Goal: Complete application form

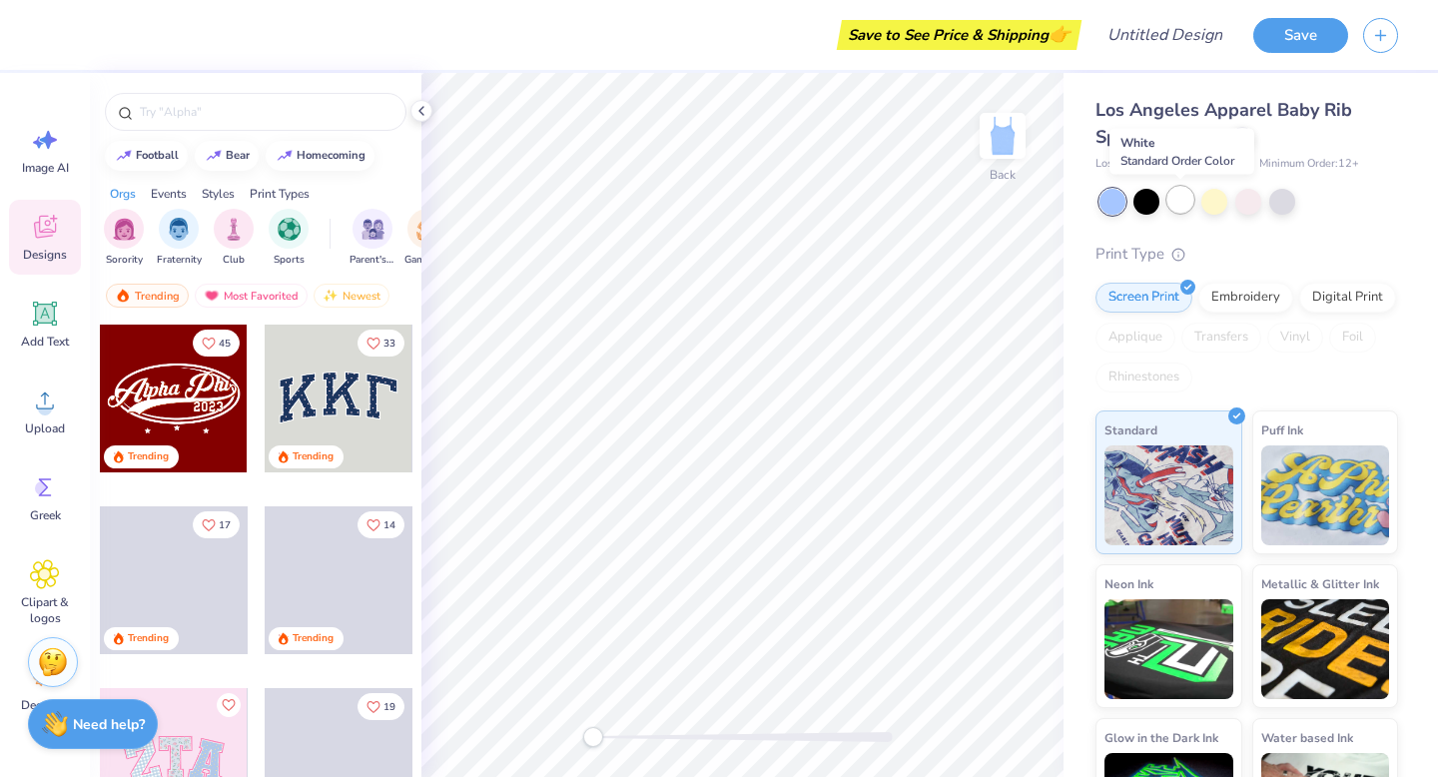
click at [1179, 201] on div at bounding box center [1181, 200] width 26 height 26
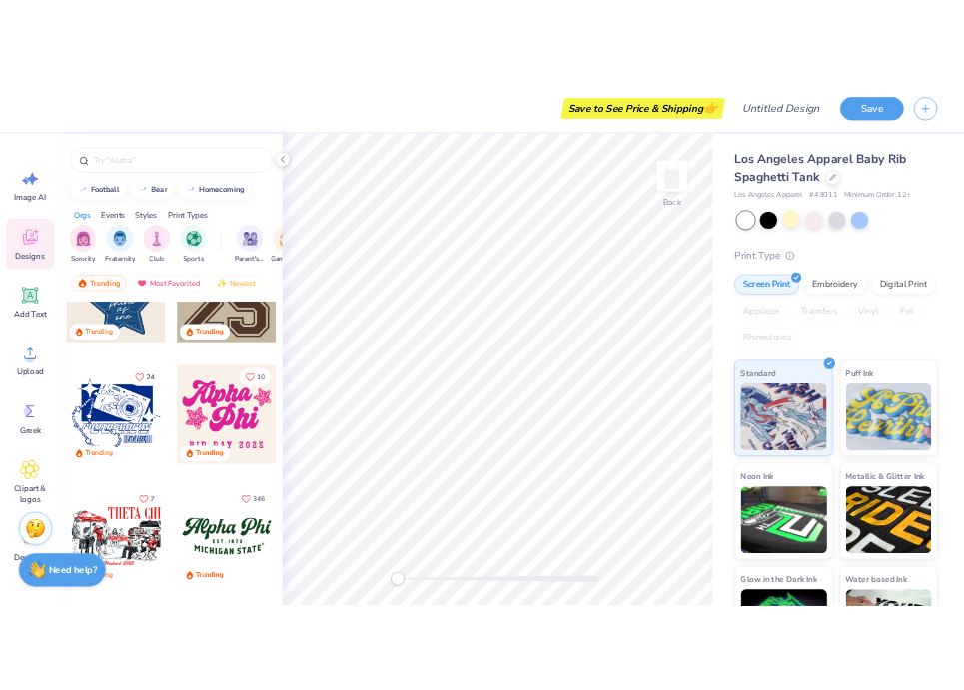
scroll to position [1543, 0]
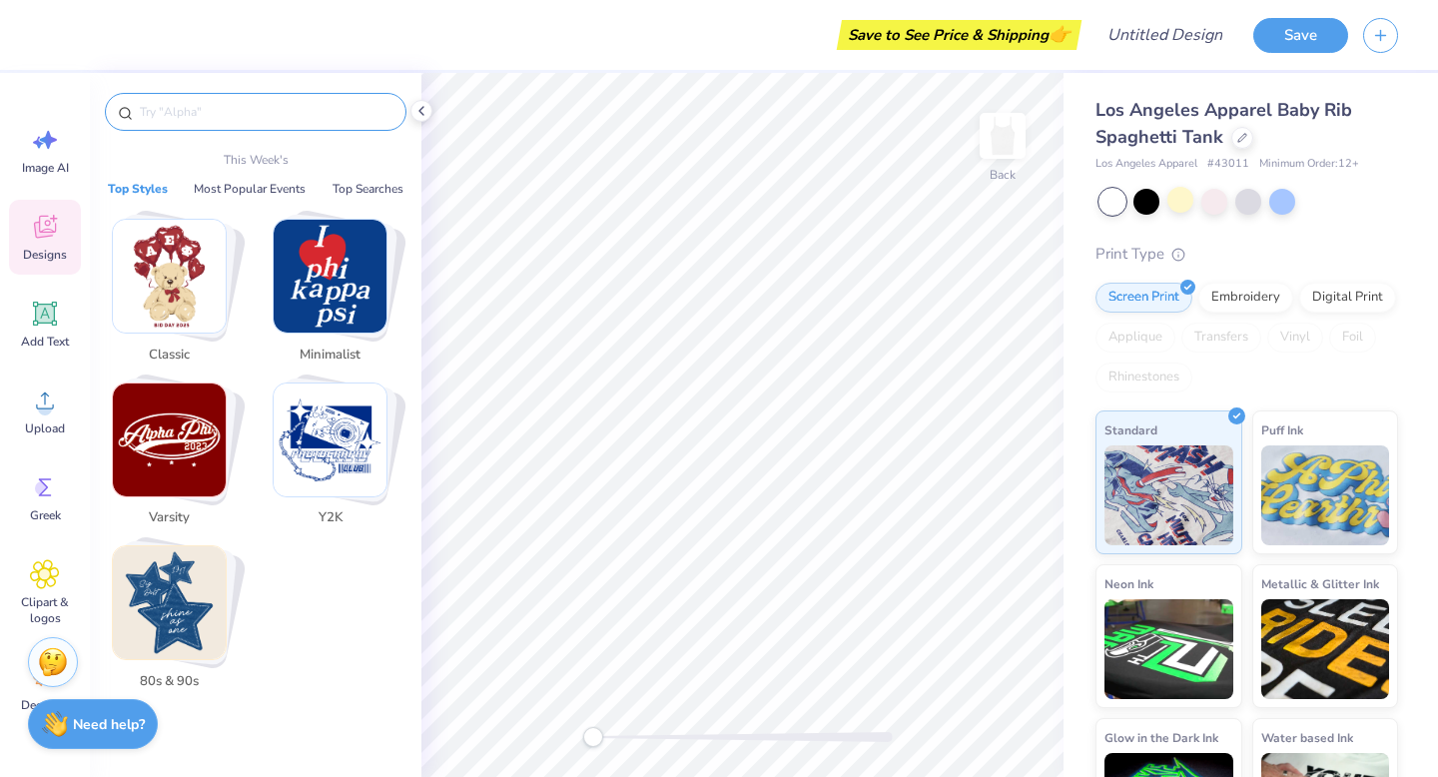
click at [167, 106] on input "text" at bounding box center [266, 112] width 256 height 20
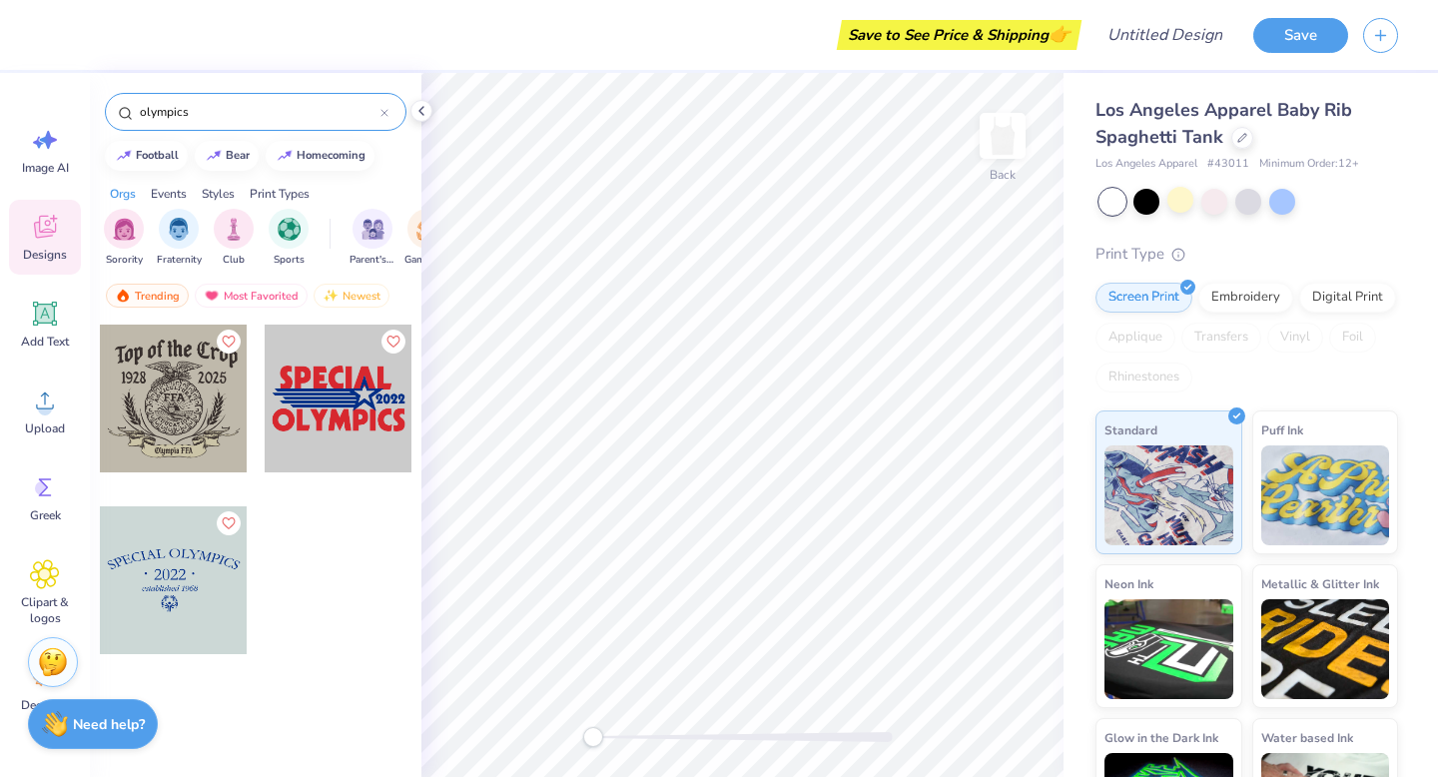
type input "olympics"
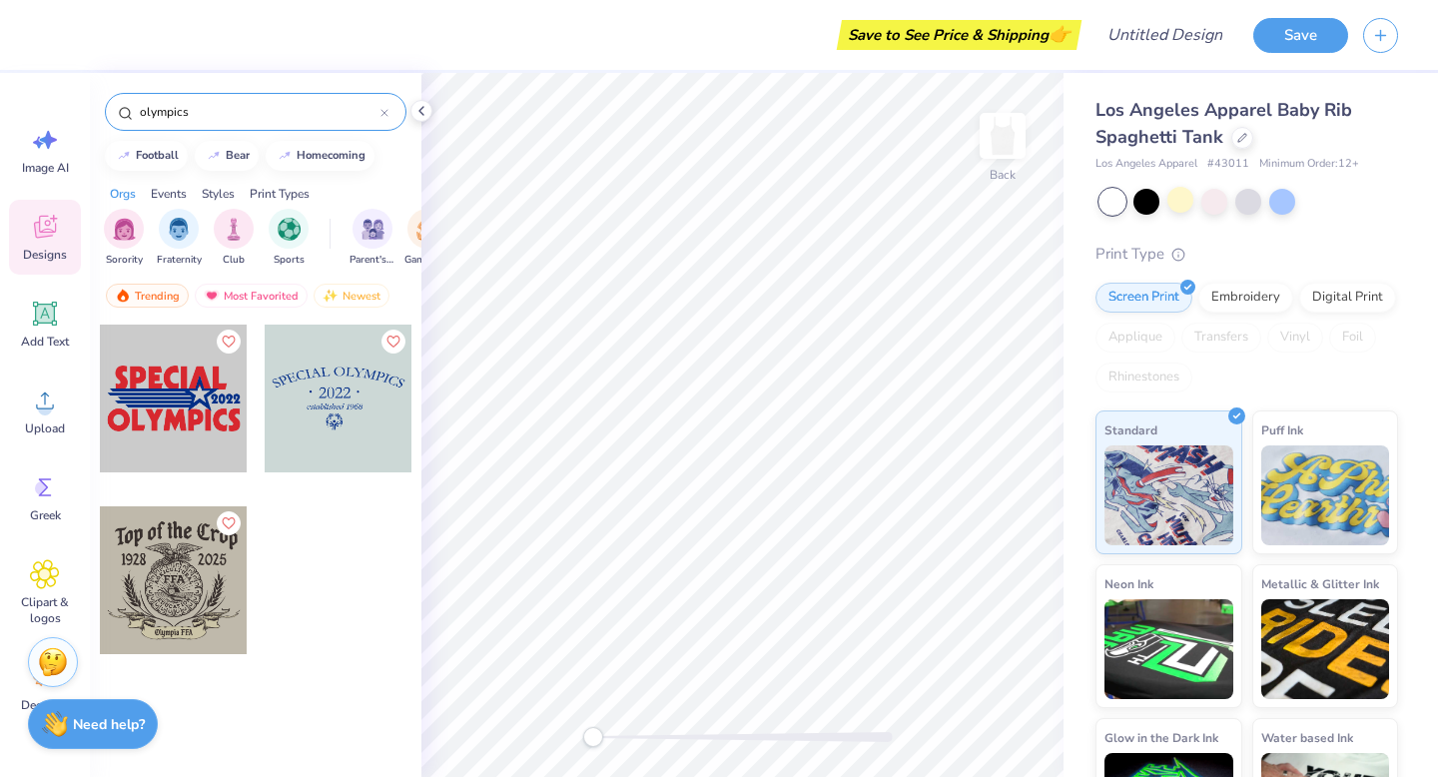
click at [144, 434] on div at bounding box center [174, 399] width 148 height 148
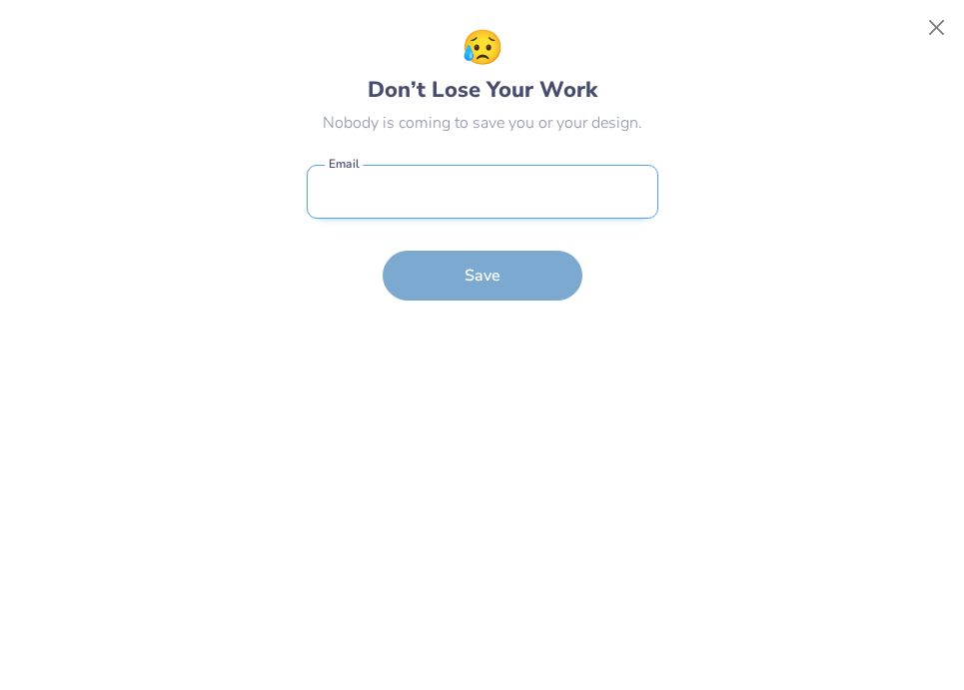
click at [475, 209] on input "email" at bounding box center [483, 192] width 352 height 55
type input "[EMAIL_ADDRESS][DOMAIN_NAME]"
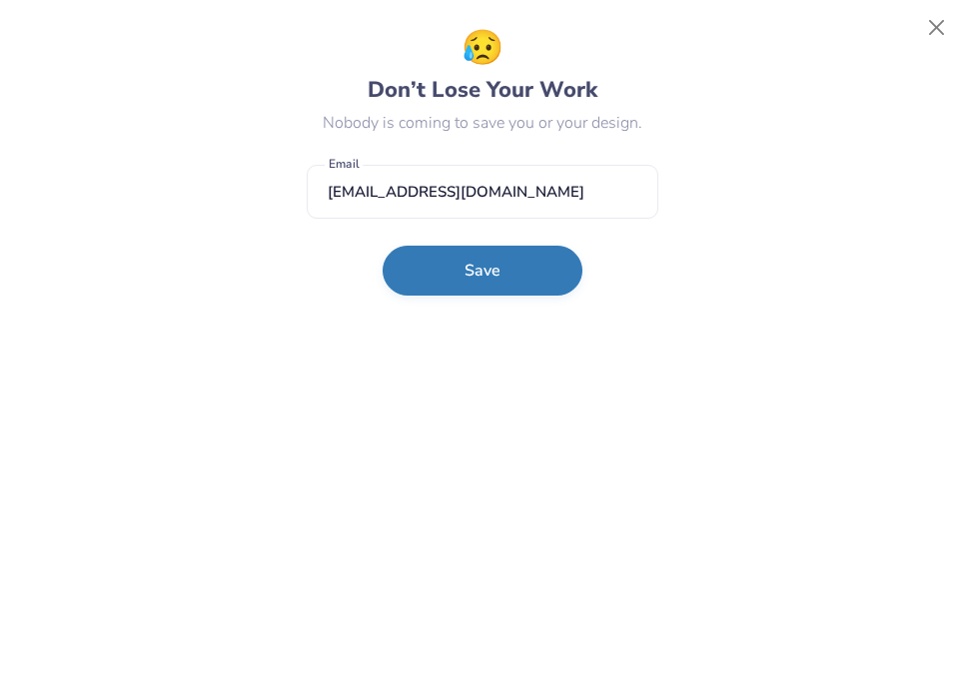
click at [459, 266] on button "Save" at bounding box center [483, 271] width 200 height 50
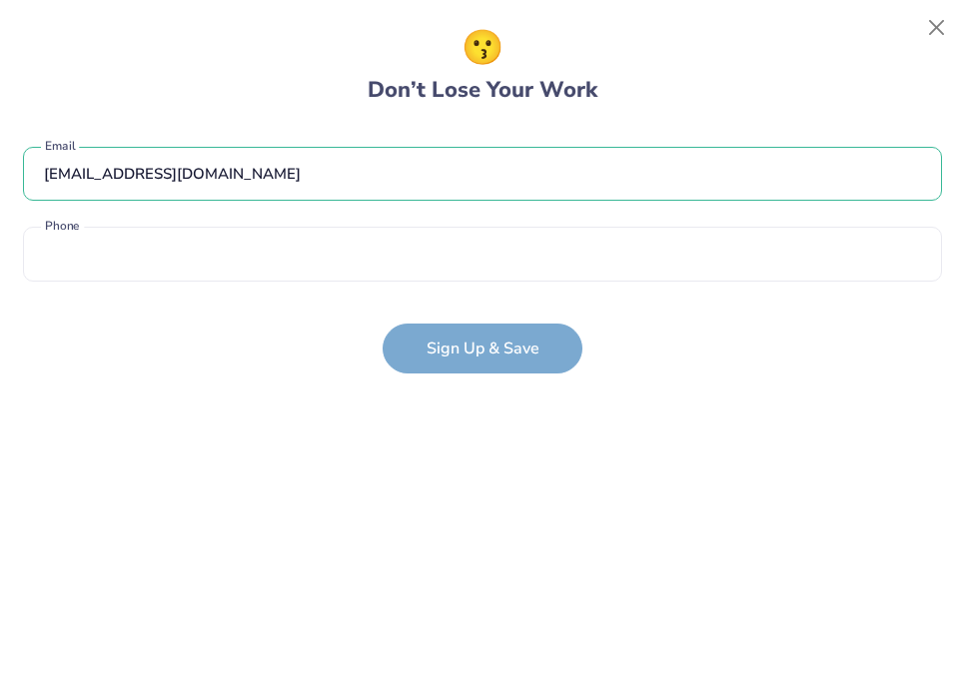
click at [365, 285] on div "[EMAIL_ADDRESS][DOMAIN_NAME] Email Phone is a required field Phone" at bounding box center [482, 209] width 919 height 165
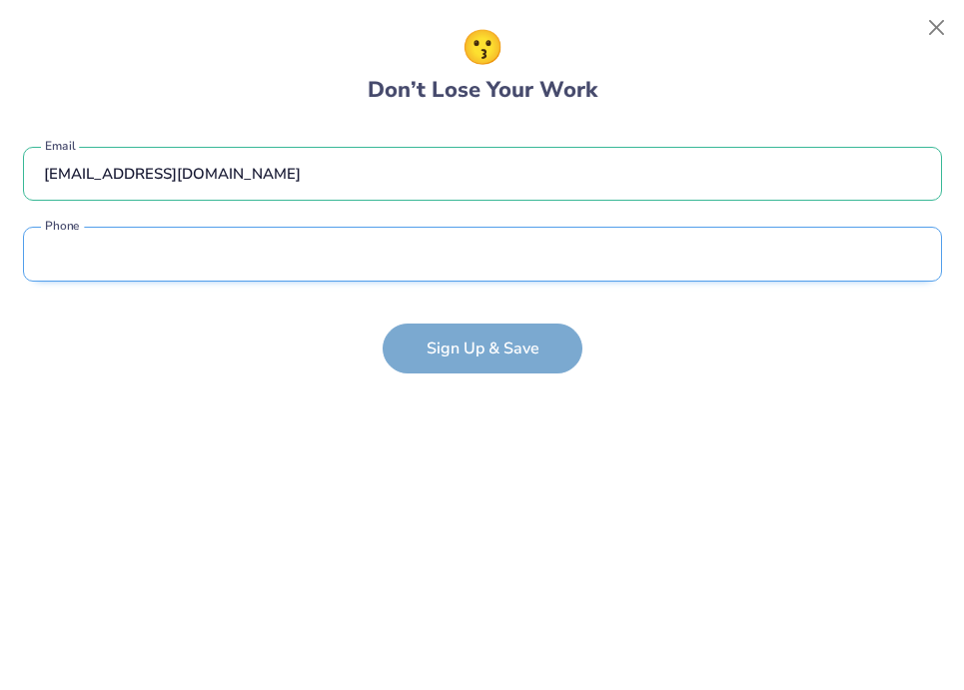
click at [332, 272] on input "tel" at bounding box center [482, 254] width 919 height 55
type input "[PHONE_NUMBER]"
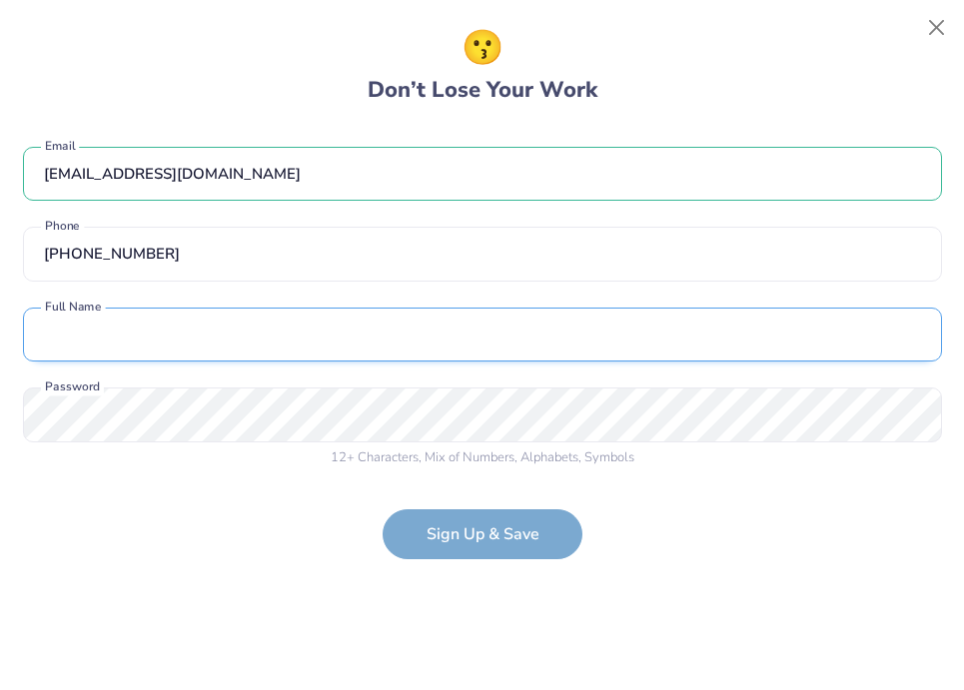
click at [289, 324] on input "text" at bounding box center [482, 335] width 919 height 55
type input "[PERSON_NAME]"
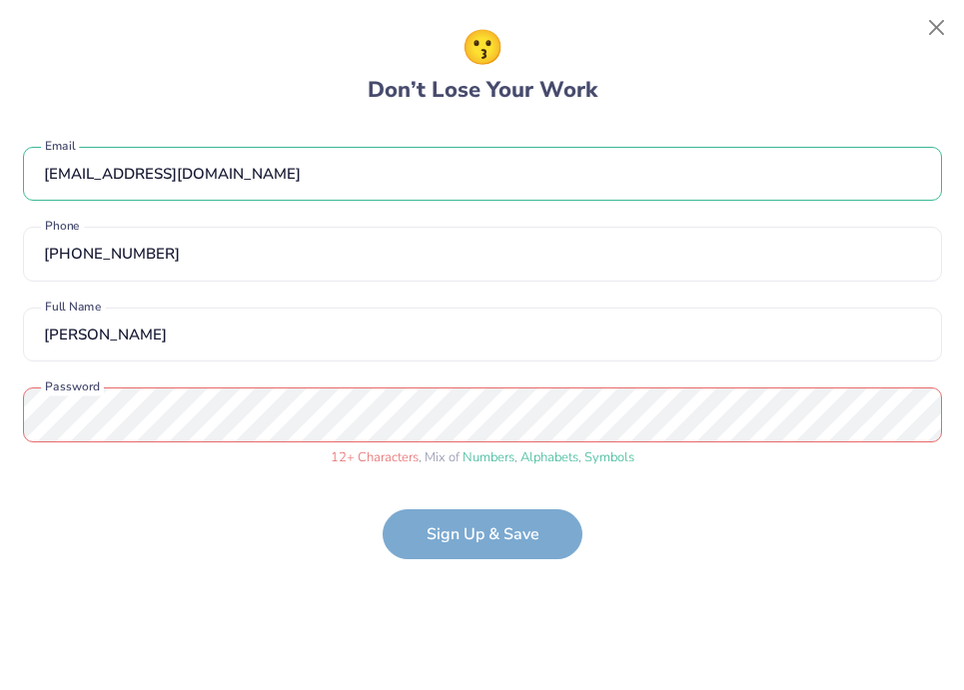
click at [435, 552] on form "[EMAIL_ADDRESS][DOMAIN_NAME] Email [PHONE_NUMBER] Phone [PERSON_NAME] Full Name…" at bounding box center [482, 343] width 919 height 433
click at [480, 526] on form "[EMAIL_ADDRESS][DOMAIN_NAME] Email [PHONE_NUMBER] Phone [PERSON_NAME] Full Name…" at bounding box center [482, 343] width 919 height 433
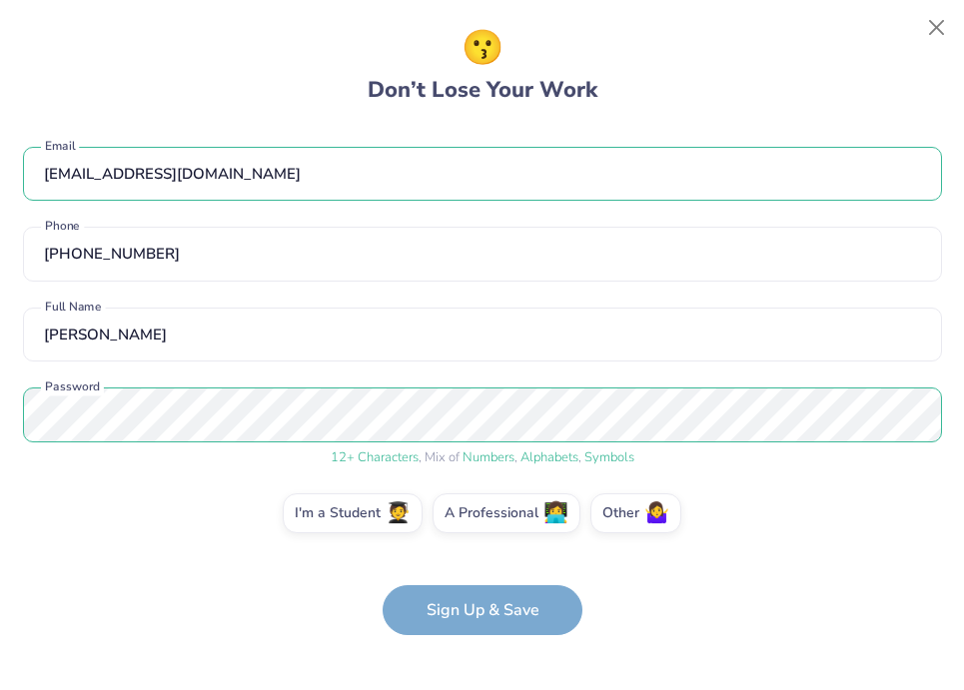
click at [449, 619] on form "[EMAIL_ADDRESS][DOMAIN_NAME] Email [PHONE_NUMBER] Phone [PERSON_NAME] Full Name…" at bounding box center [482, 381] width 919 height 509
click at [356, 504] on label "I'm a Student 🧑‍🎓" at bounding box center [353, 510] width 140 height 40
click at [475, 512] on input "I'm a Student 🧑‍🎓" at bounding box center [481, 518] width 13 height 13
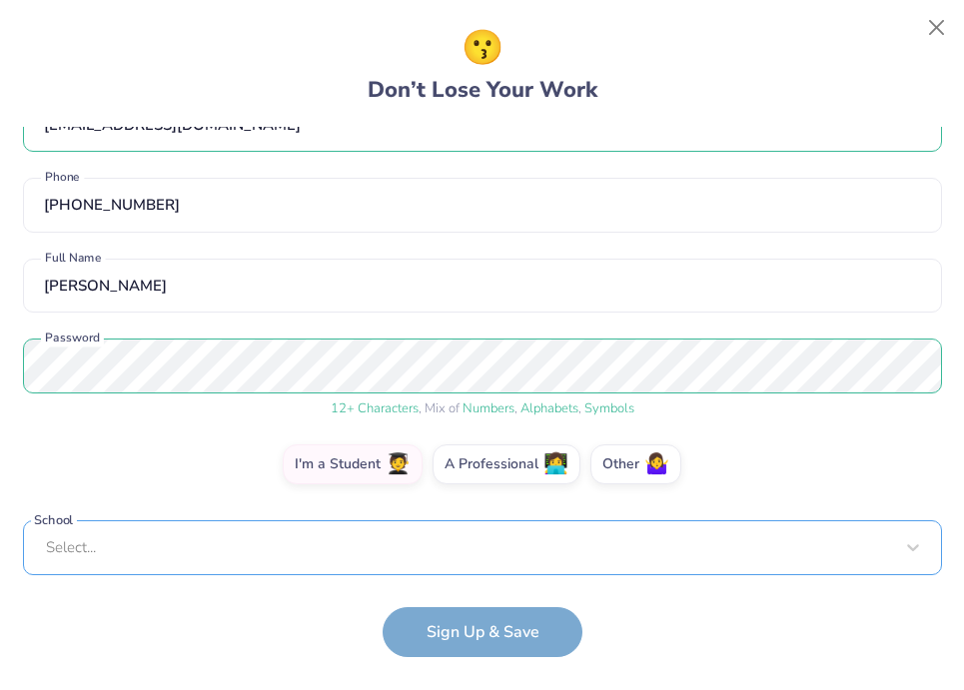
click at [142, 556] on div "Select..." at bounding box center [482, 547] width 919 height 55
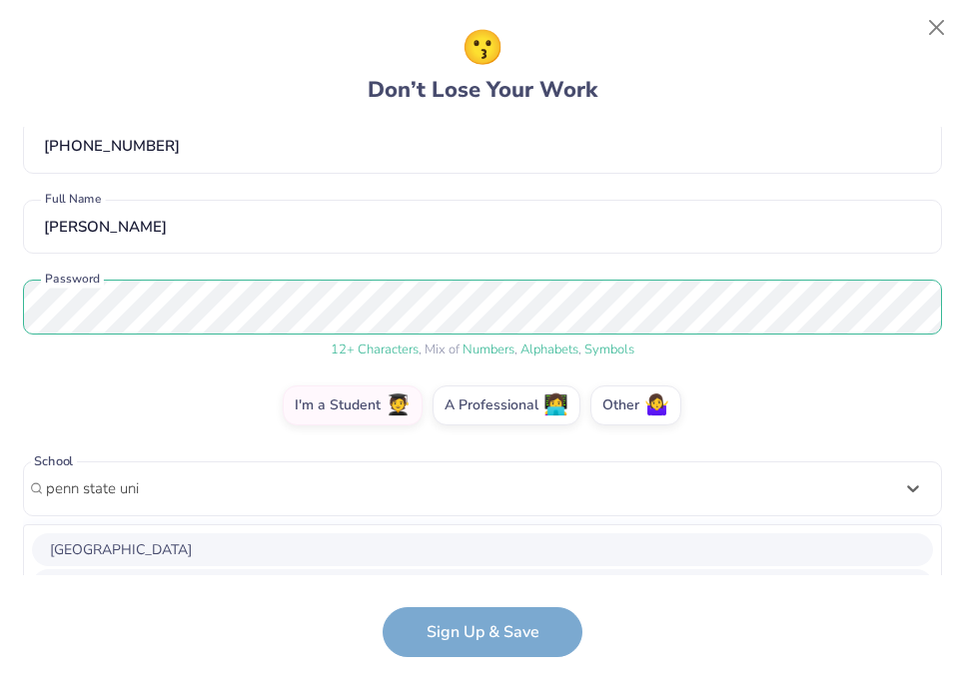
scroll to position [359, 0]
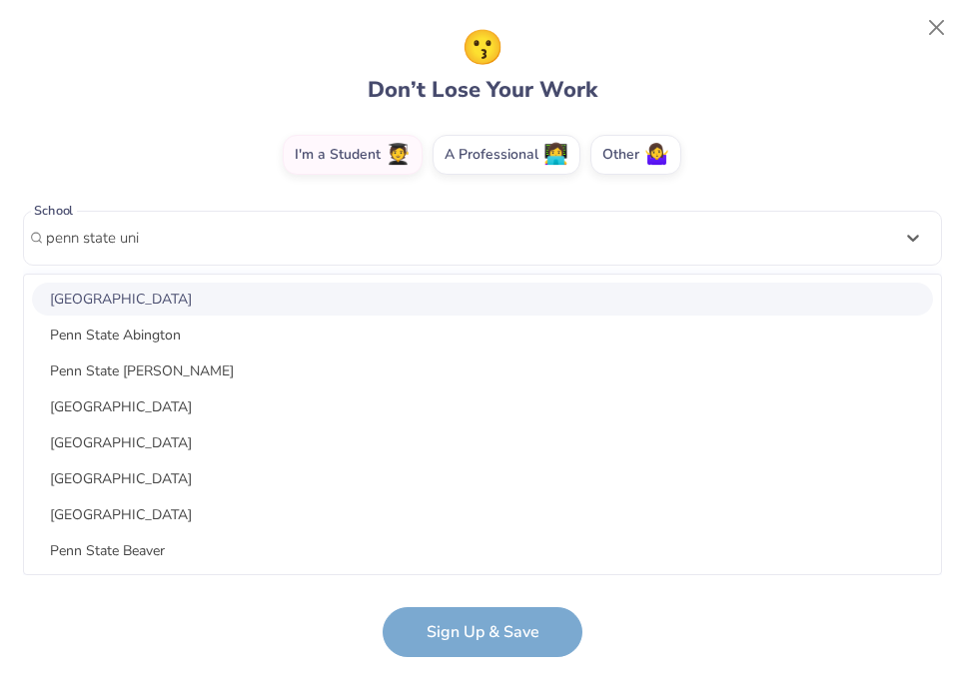
click at [94, 288] on div "[GEOGRAPHIC_DATA]" at bounding box center [482, 299] width 901 height 33
type input "penn state uni"
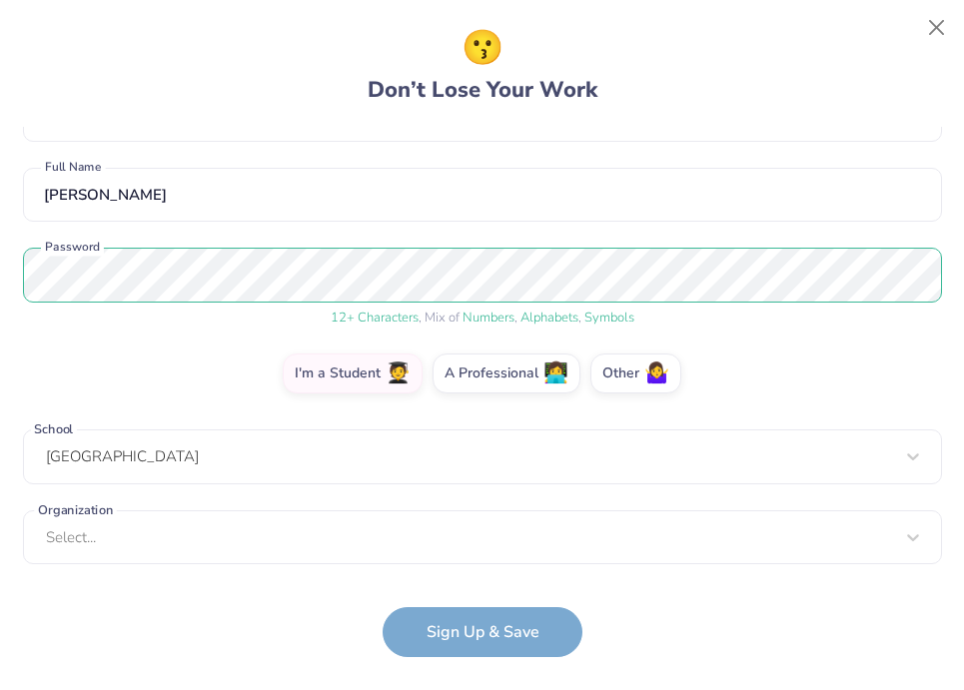
scroll to position [139, 0]
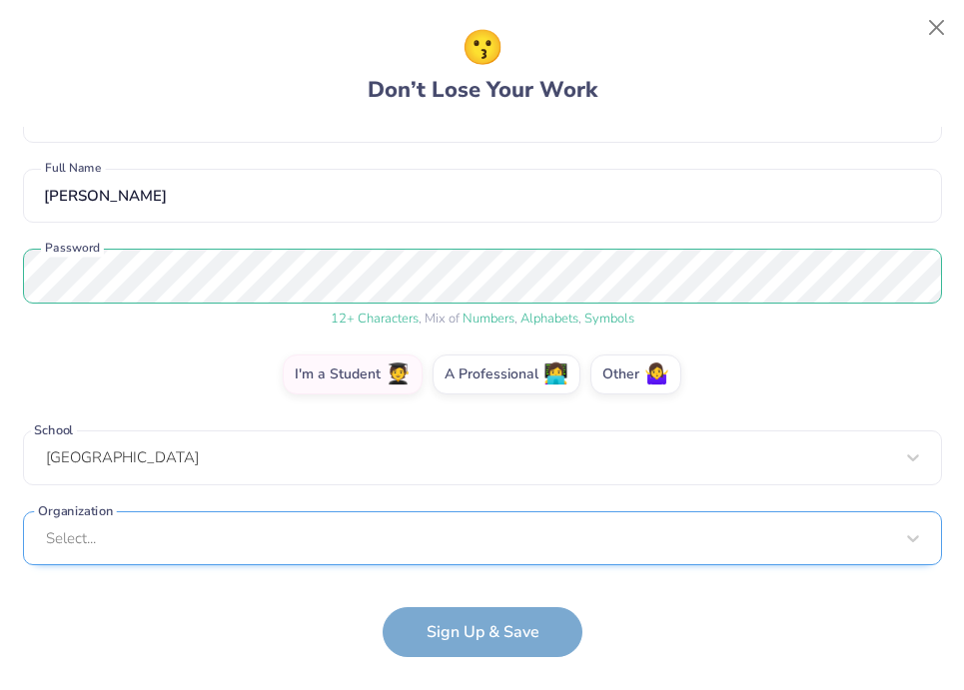
click at [186, 542] on div "Select..." at bounding box center [482, 538] width 919 height 55
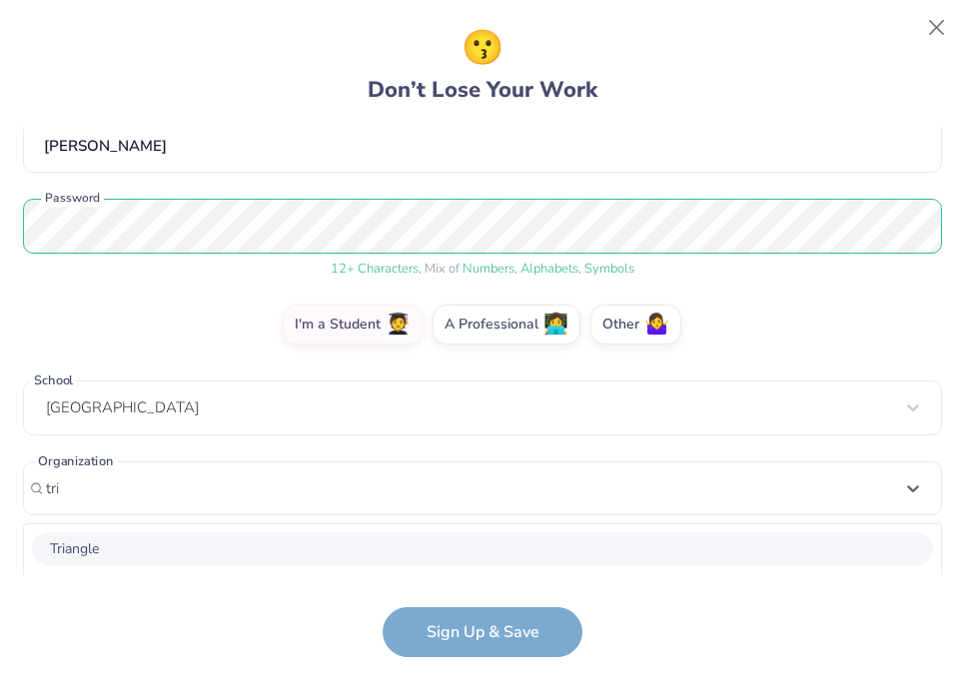
scroll to position [438, 0]
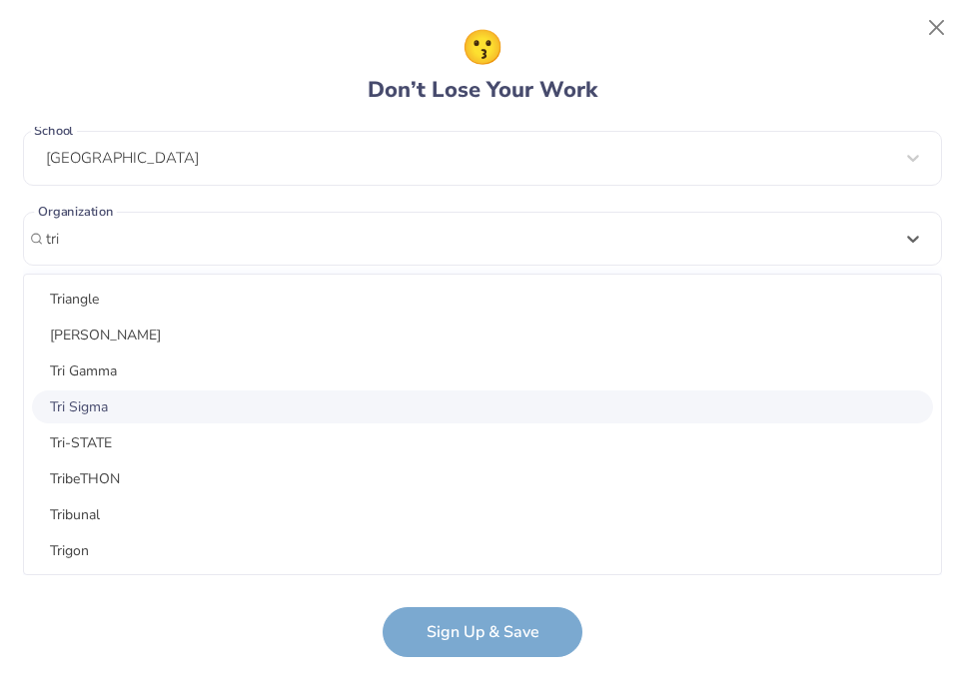
click at [150, 407] on div "Tri Sigma" at bounding box center [482, 406] width 901 height 33
type input "tri"
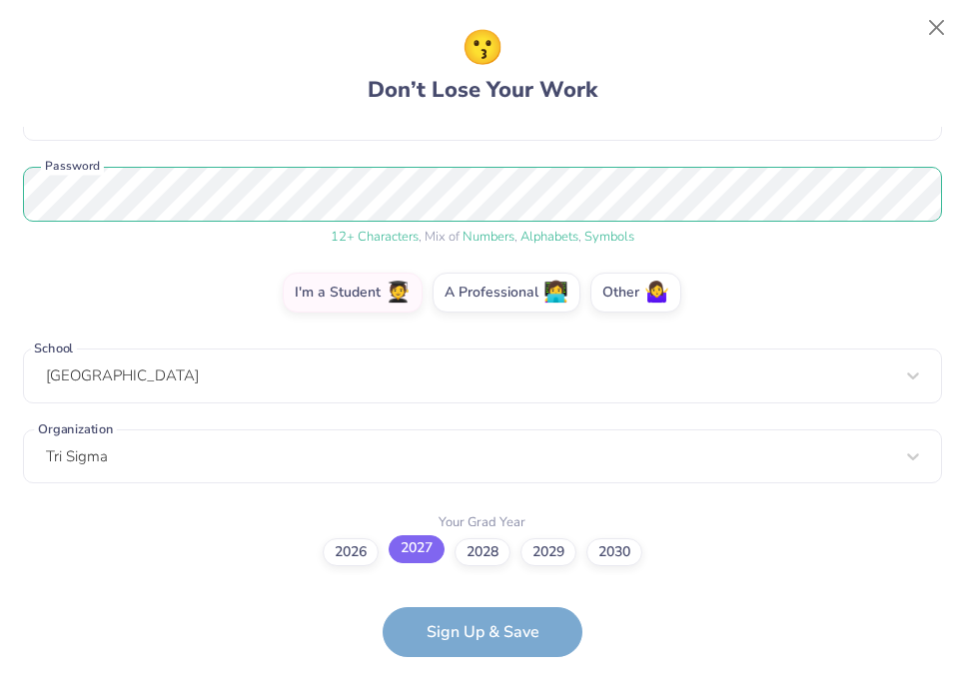
click at [417, 551] on label "2027" at bounding box center [417, 549] width 56 height 28
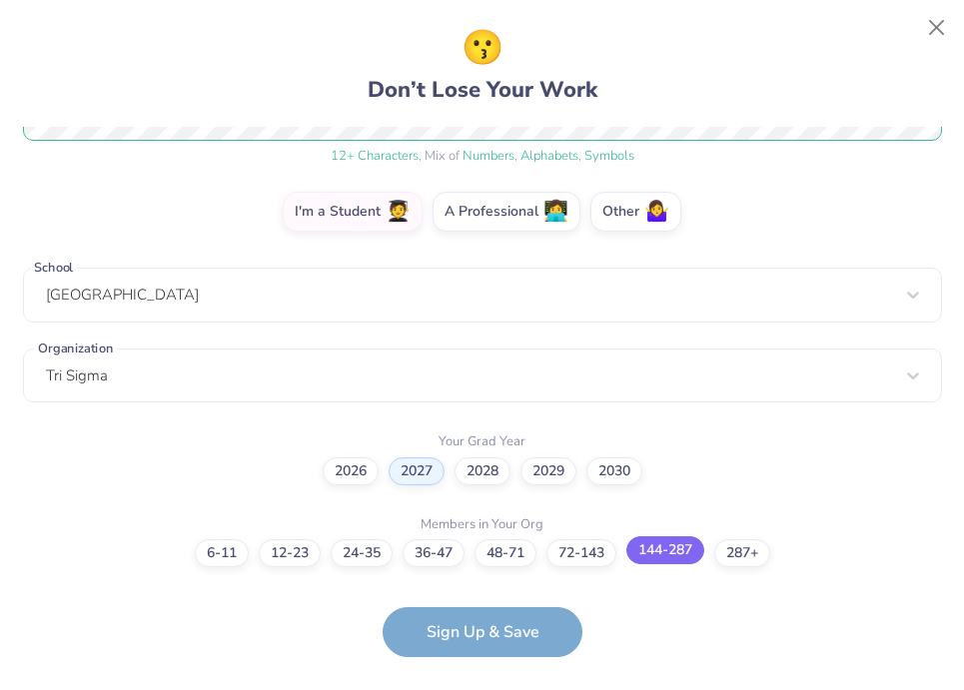
click at [671, 558] on label "144-287" at bounding box center [665, 550] width 78 height 28
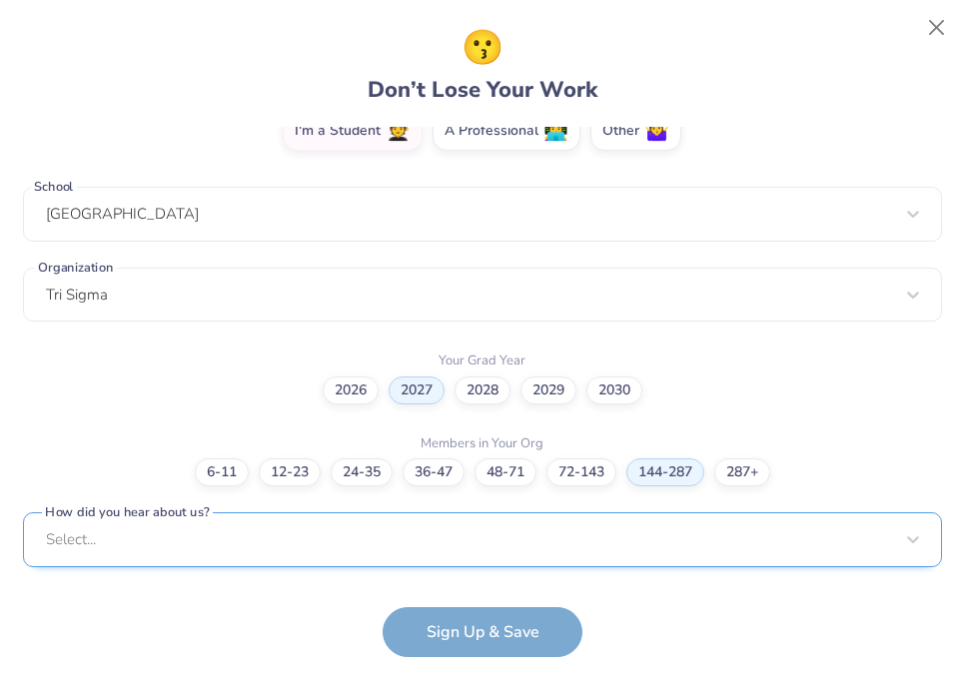
click at [231, 526] on div "Select..." at bounding box center [482, 539] width 919 height 55
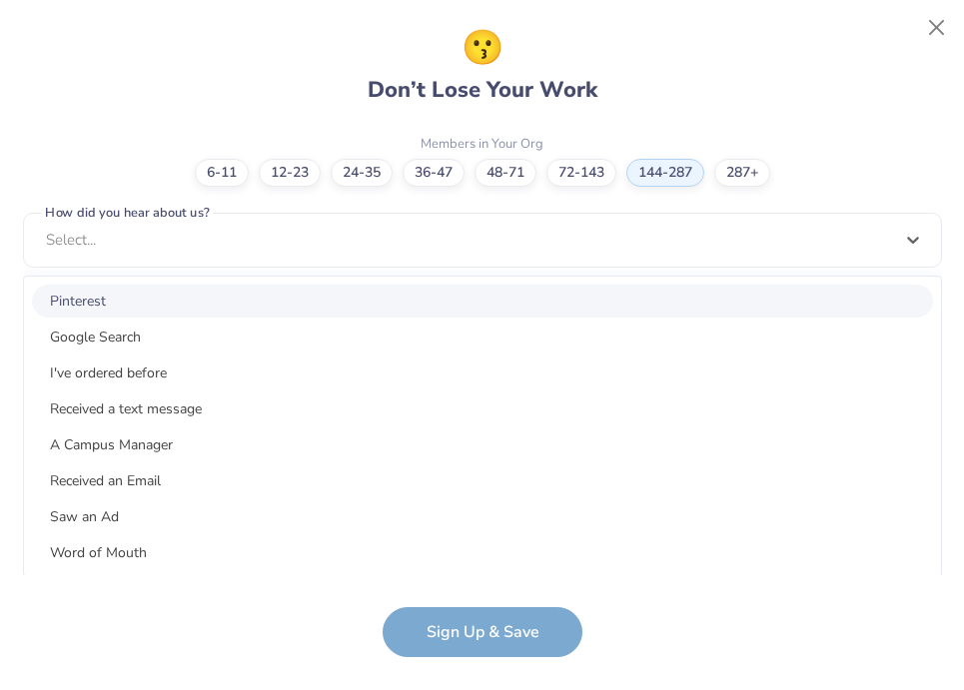
click at [127, 288] on div "Pinterest" at bounding box center [482, 301] width 901 height 33
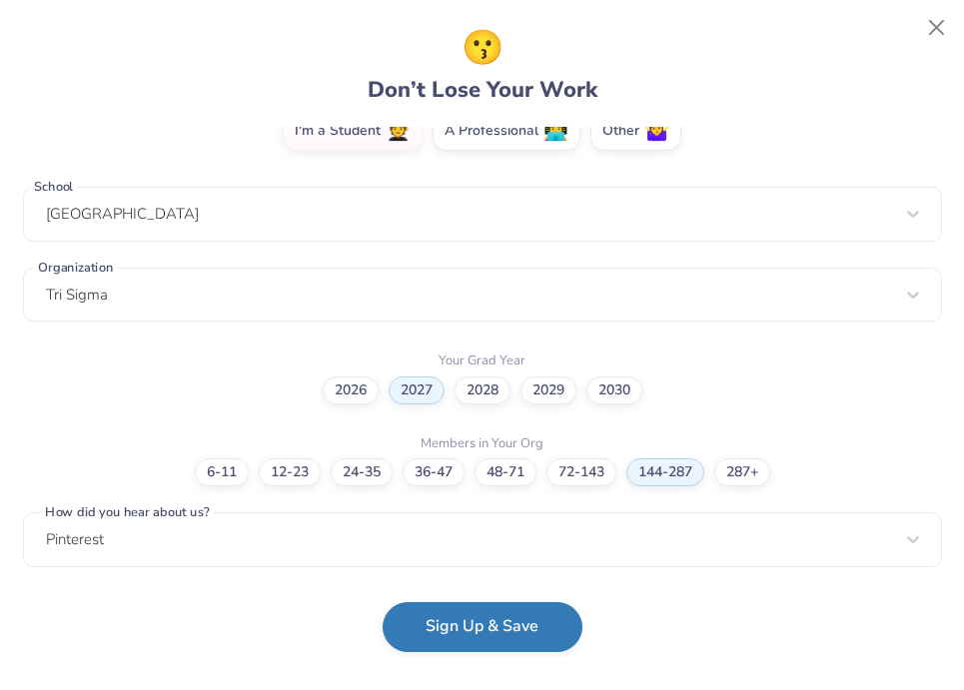
click at [451, 632] on button "Sign Up & Save" at bounding box center [483, 627] width 200 height 50
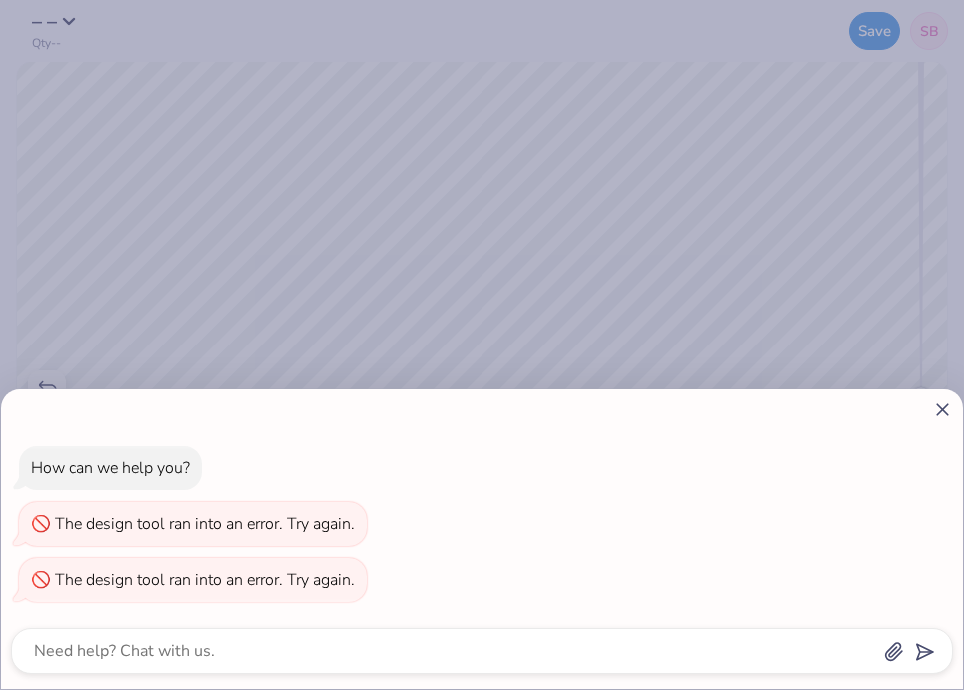
click at [945, 403] on icon at bounding box center [942, 409] width 21 height 21
type textarea "x"
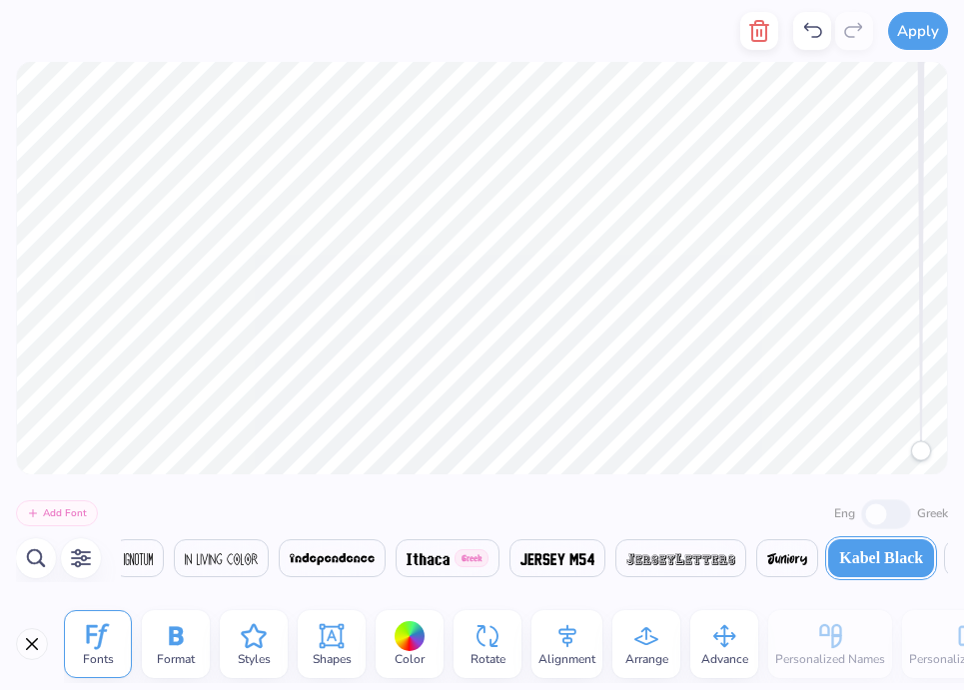
scroll to position [0, 0]
type textarea "TEAM"
type textarea "SIGMA"
type textarea "2026"
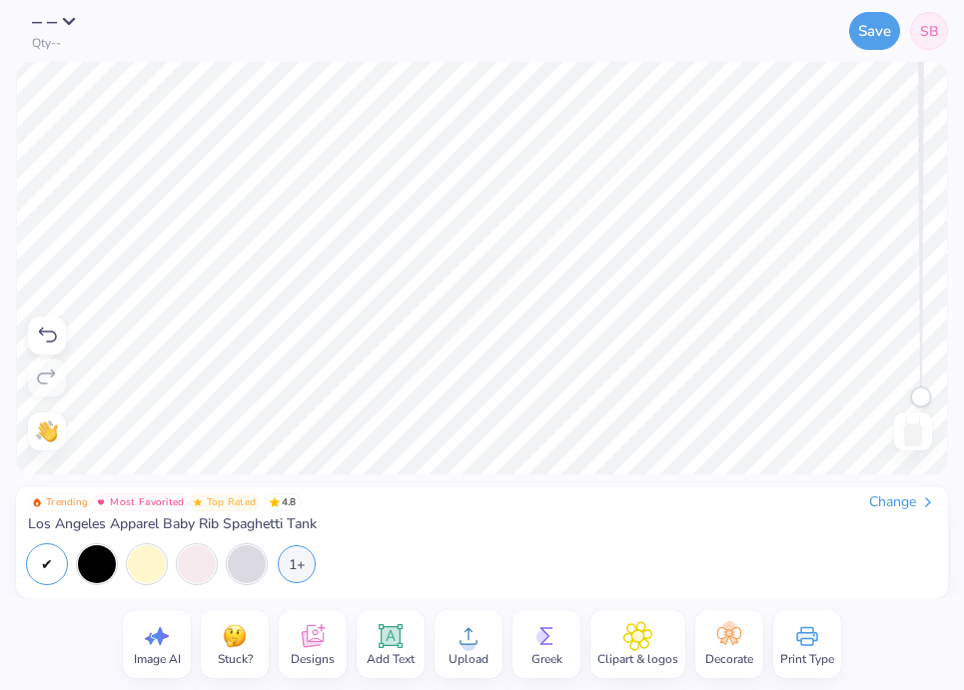
click at [317, 639] on icon at bounding box center [313, 636] width 22 height 23
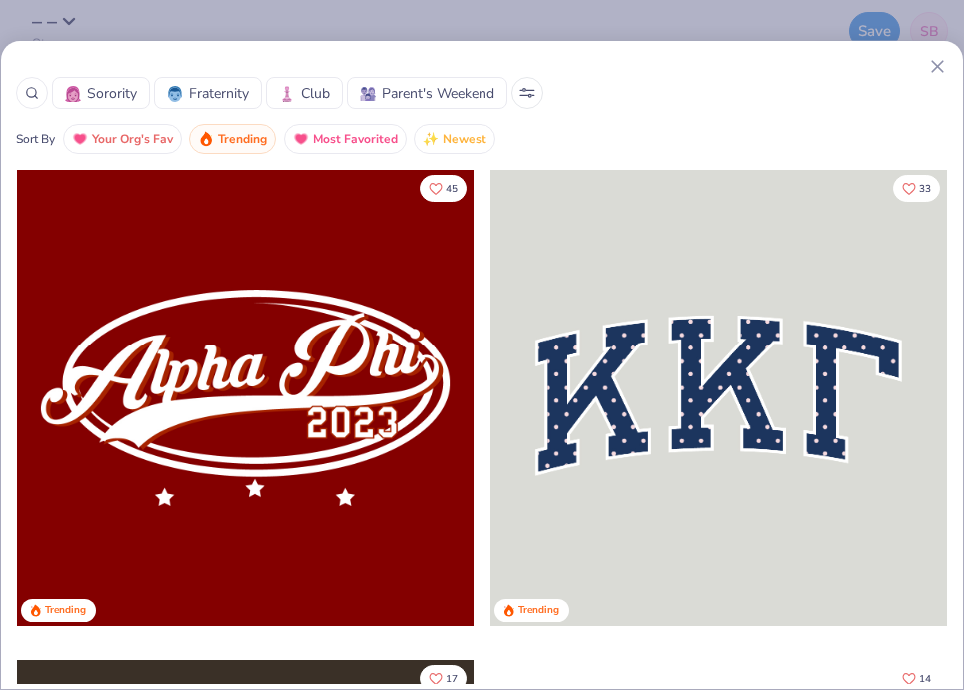
click at [104, 102] on span "Sorority" at bounding box center [112, 93] width 50 height 21
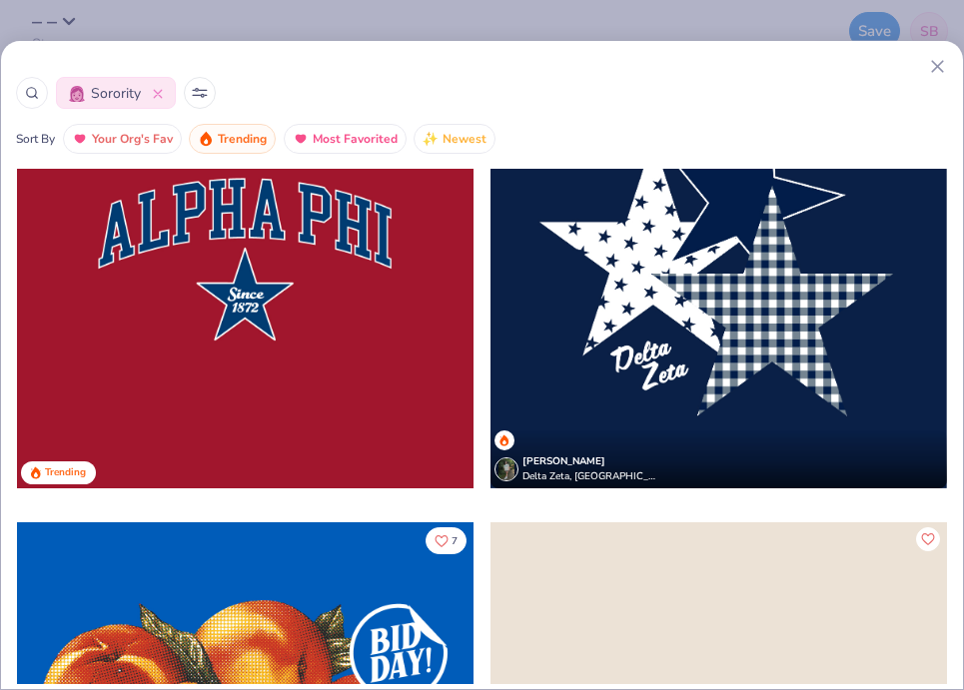
scroll to position [5028, 0]
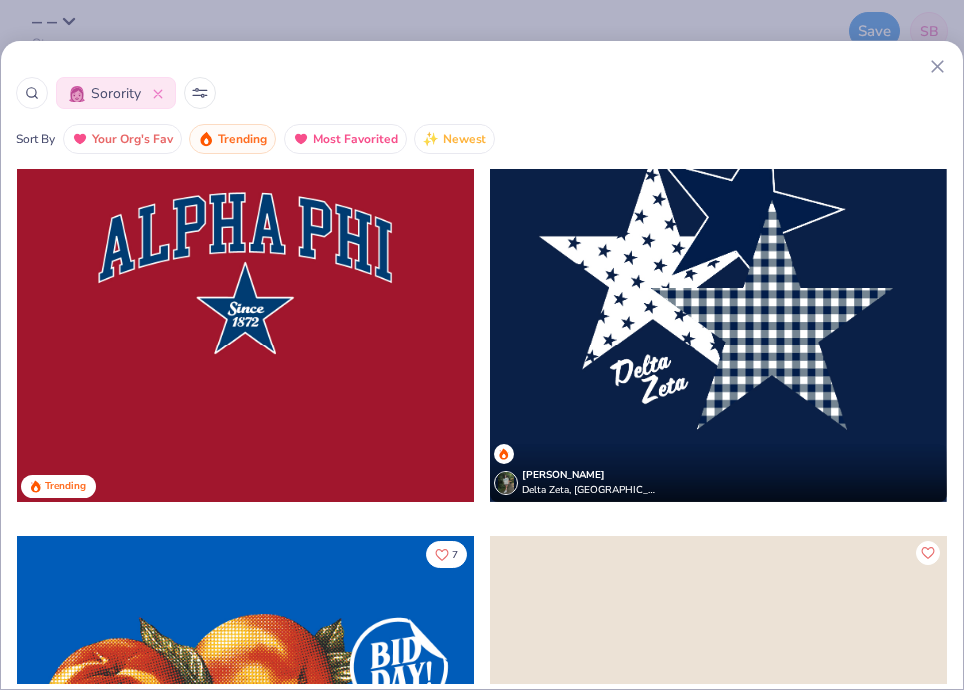
click at [27, 92] on circle at bounding box center [31, 92] width 9 height 9
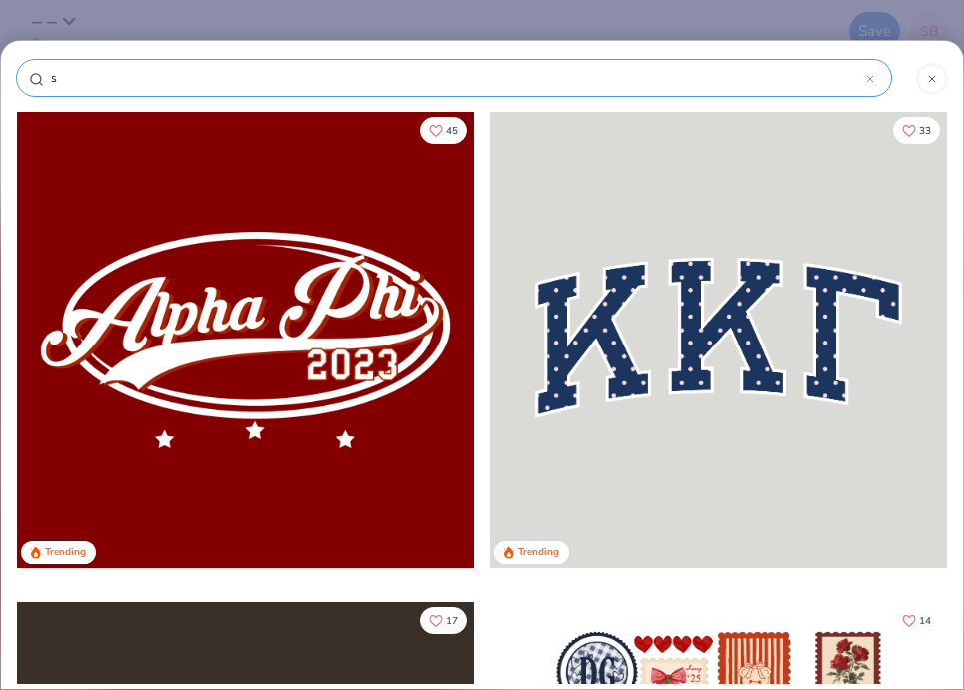
type input "sp"
type input "spo"
type input "spor"
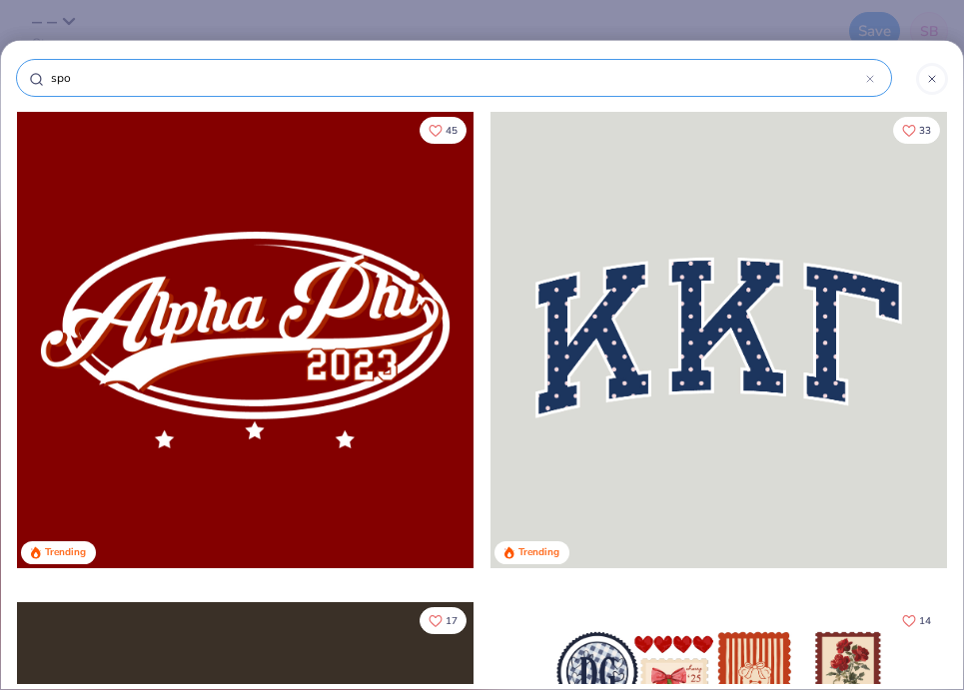
type input "spor"
type input "sport"
type input "sporty"
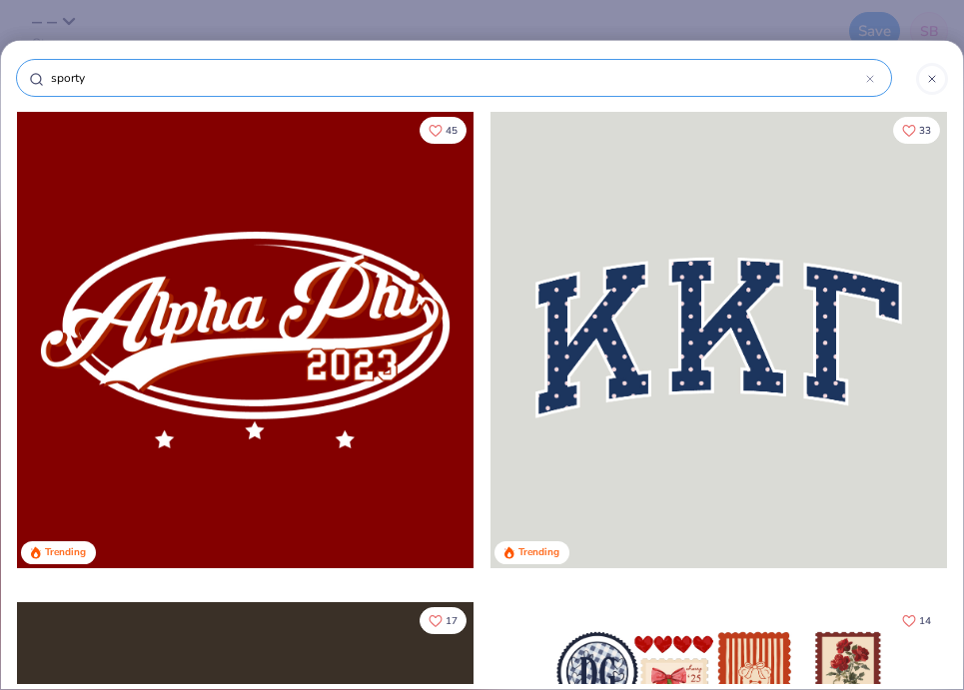
type input "sporty"
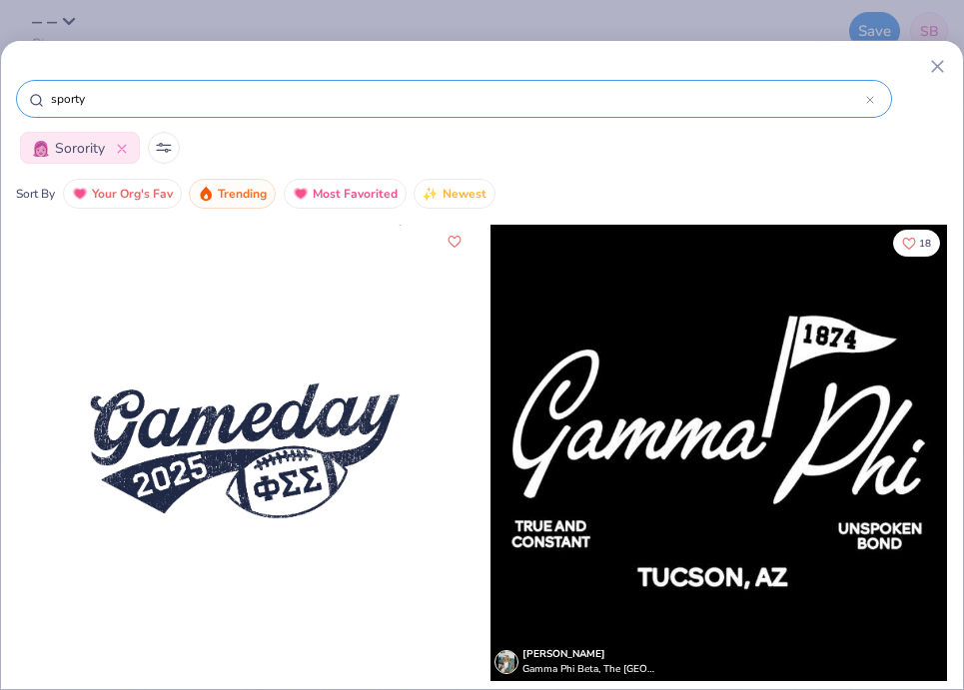
drag, startPoint x: 119, startPoint y: 97, endPoint x: 0, endPoint y: 87, distance: 119.3
click at [1, 87] on div "sporty Sorority Sort By Your Org's Fav Trending Most Favorited Newest" at bounding box center [482, 132] width 962 height 153
type input "usa"
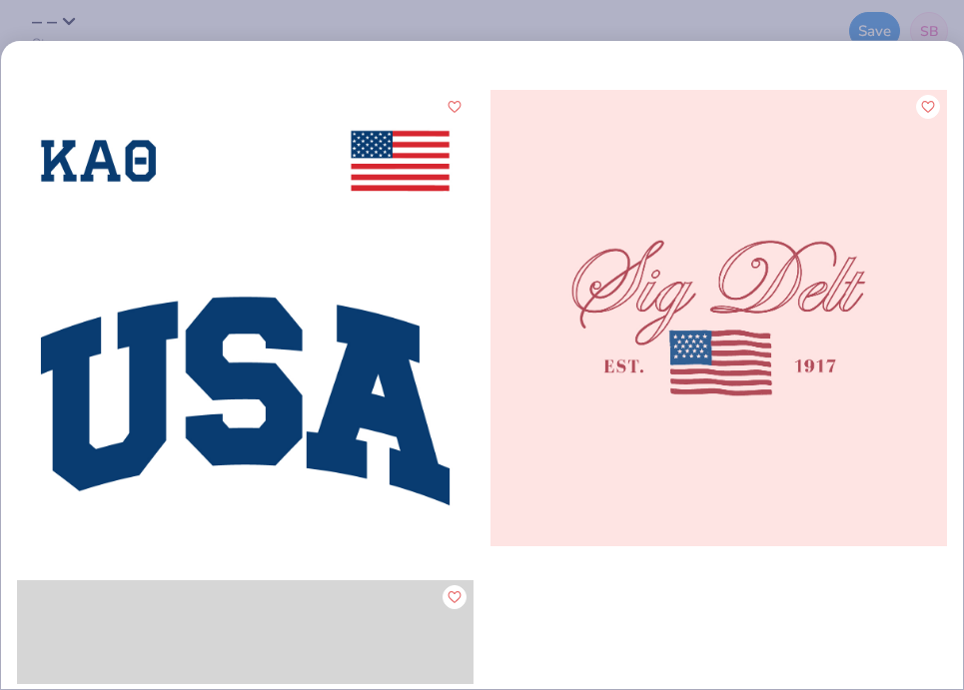
scroll to position [459, 0]
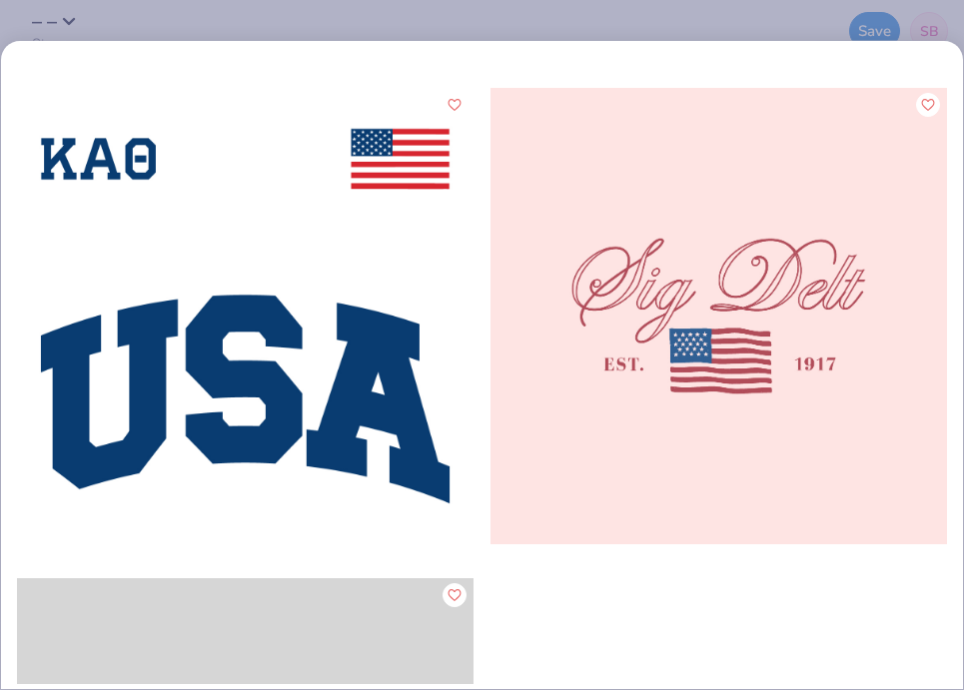
click at [210, 366] on div at bounding box center [245, 316] width 456 height 456
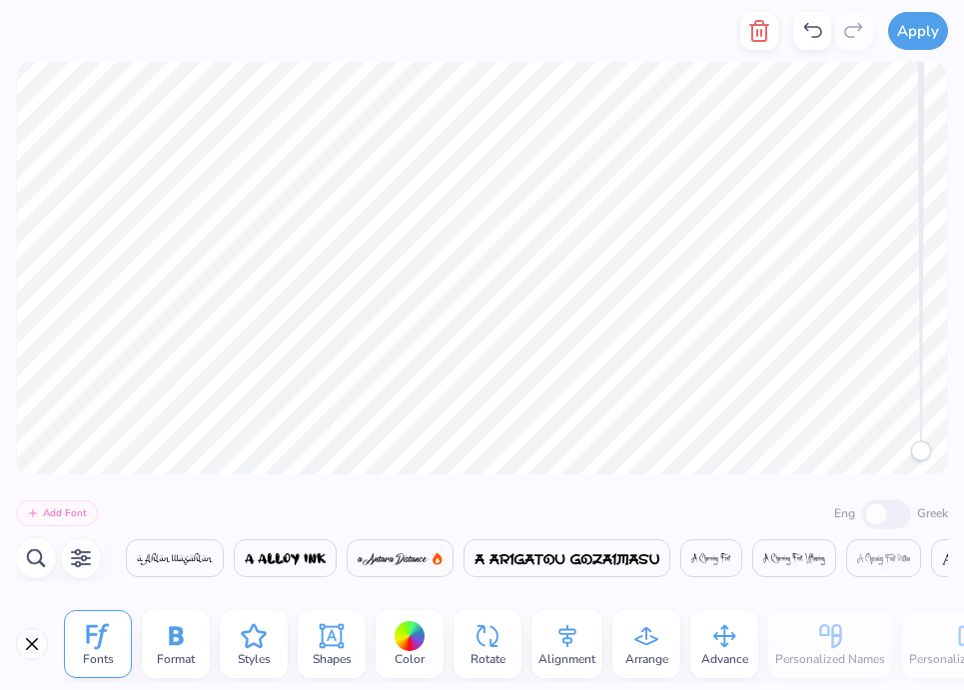
scroll to position [0, 0]
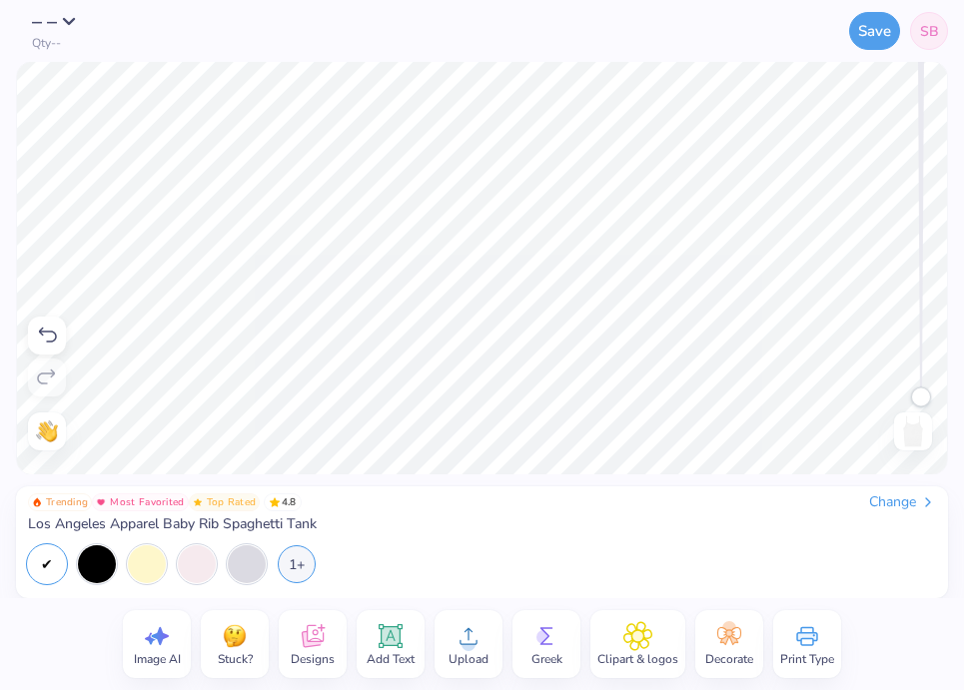
click at [329, 646] on div "Designs" at bounding box center [313, 644] width 68 height 68
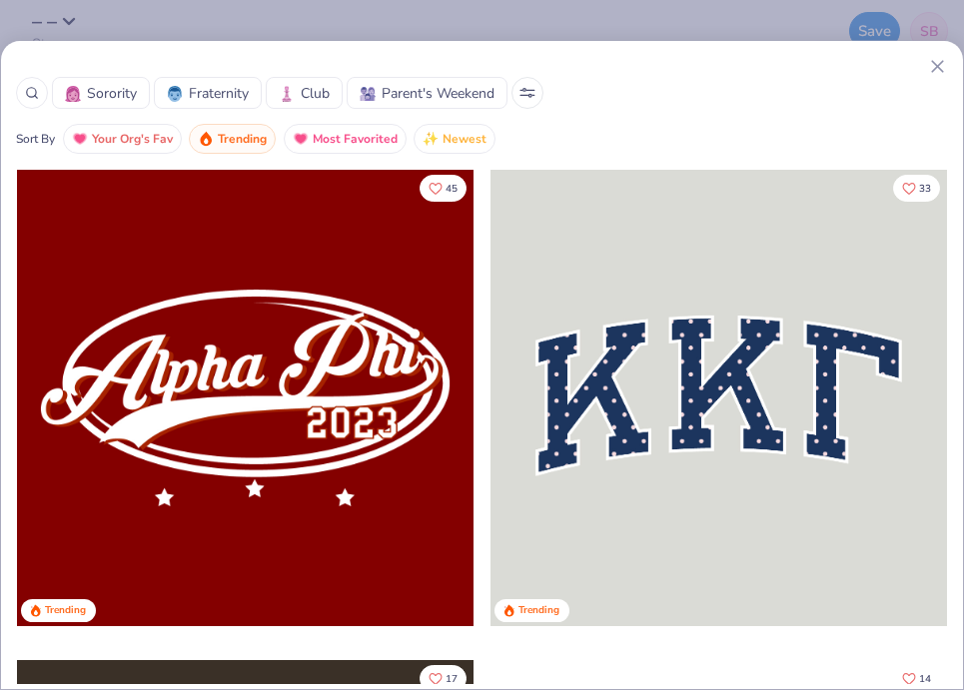
click at [22, 86] on div at bounding box center [32, 93] width 32 height 32
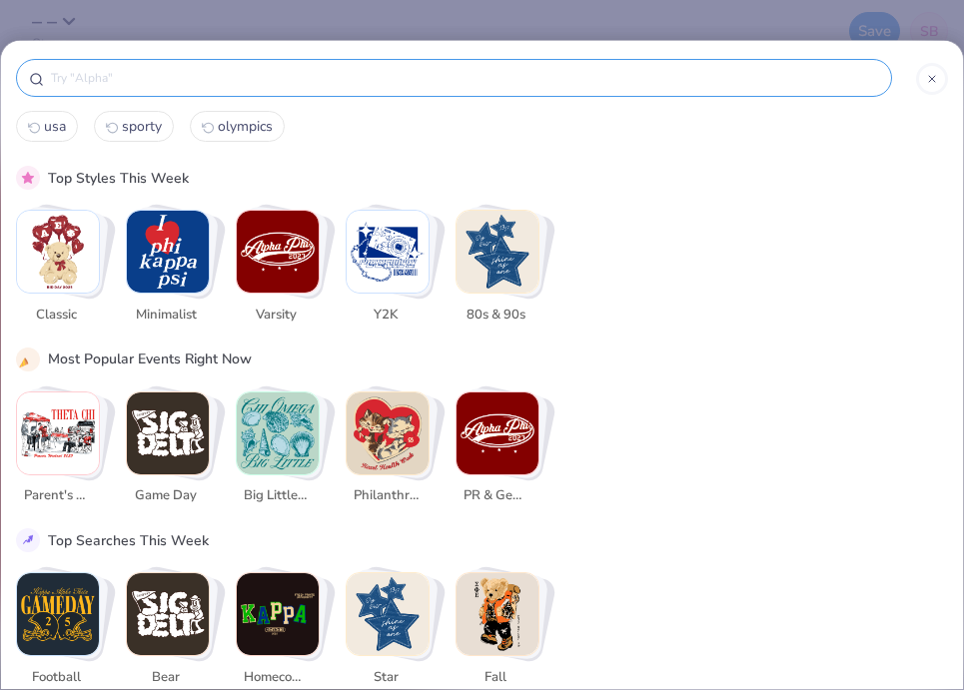
click at [45, 127] on span "usa" at bounding box center [55, 126] width 22 height 19
type input "usa"
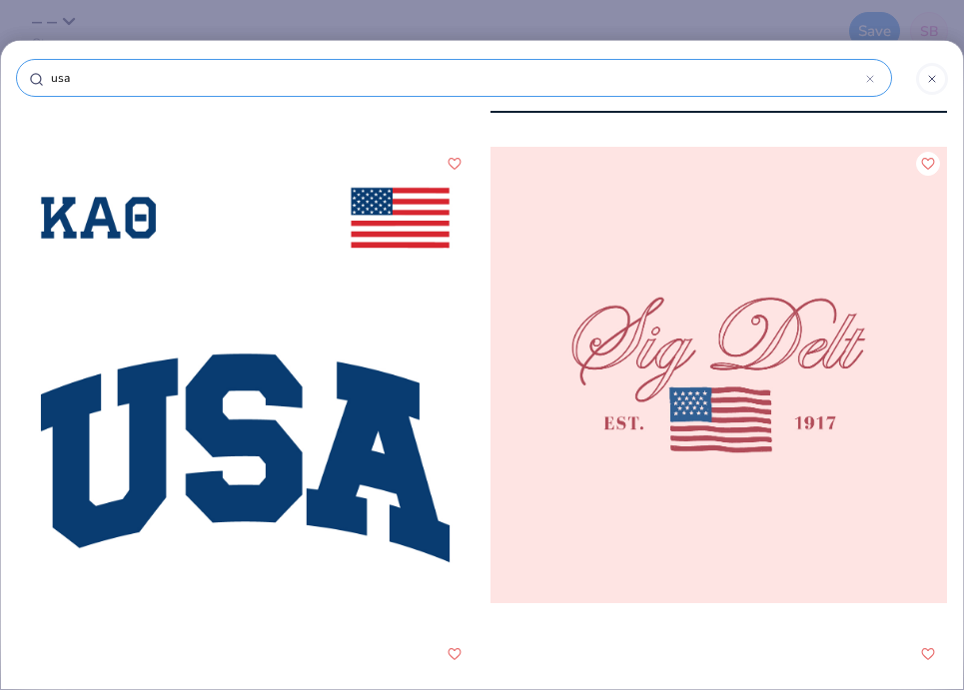
scroll to position [3929, 0]
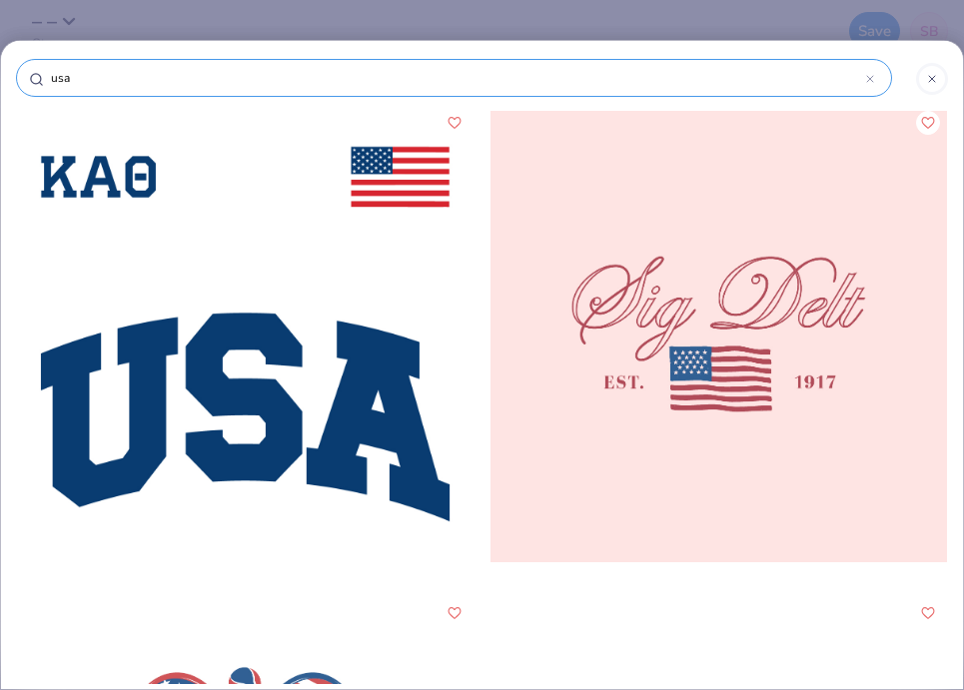
click at [255, 243] on div at bounding box center [245, 334] width 456 height 456
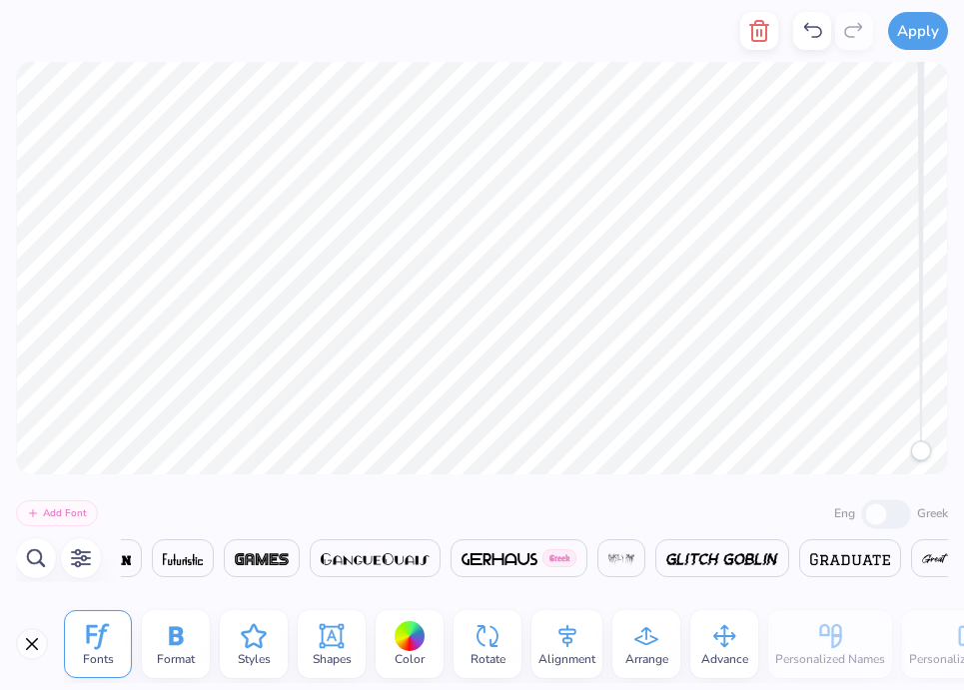
scroll to position [0, 16784]
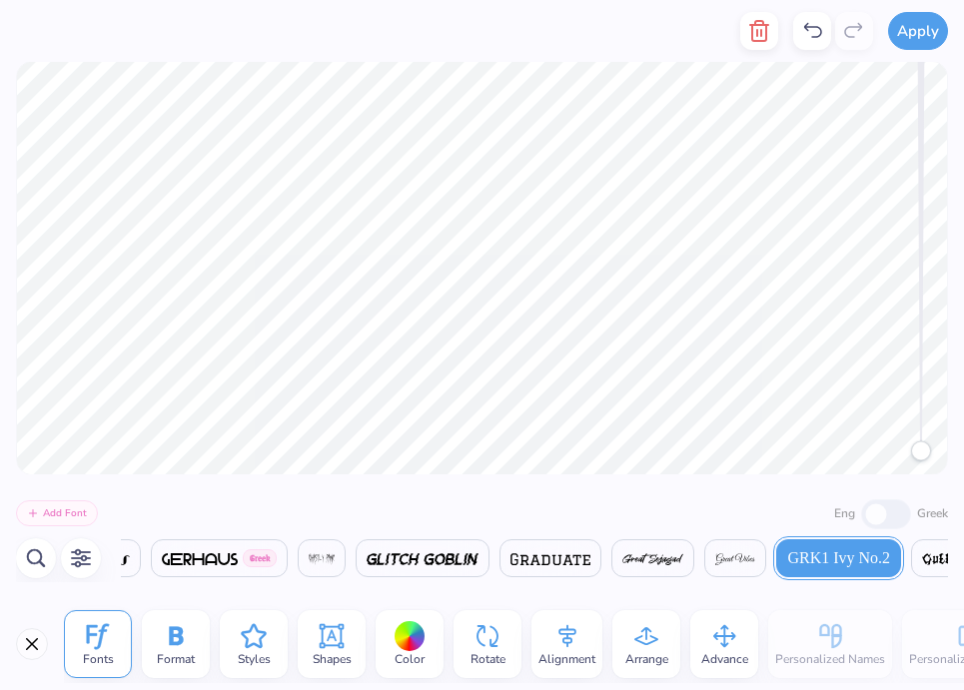
type textarea "s"
click at [892, 513] on div "Greek" at bounding box center [904, 512] width 87 height 33
click at [869, 513] on div "Greek" at bounding box center [904, 512] width 87 height 33
paste textarea
